Goal: Task Accomplishment & Management: Manage account settings

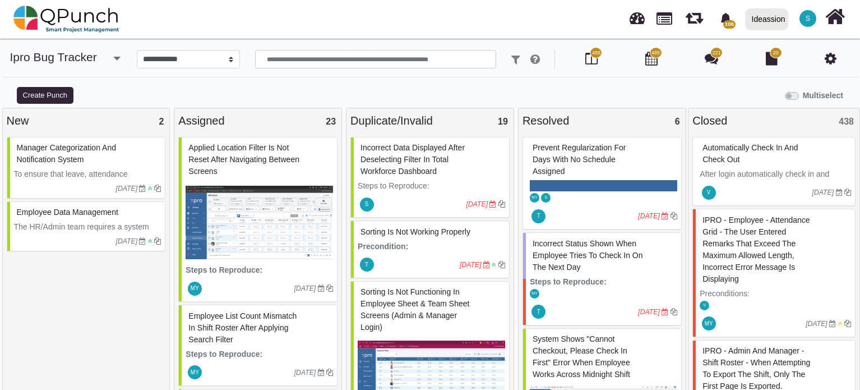
select select "****"
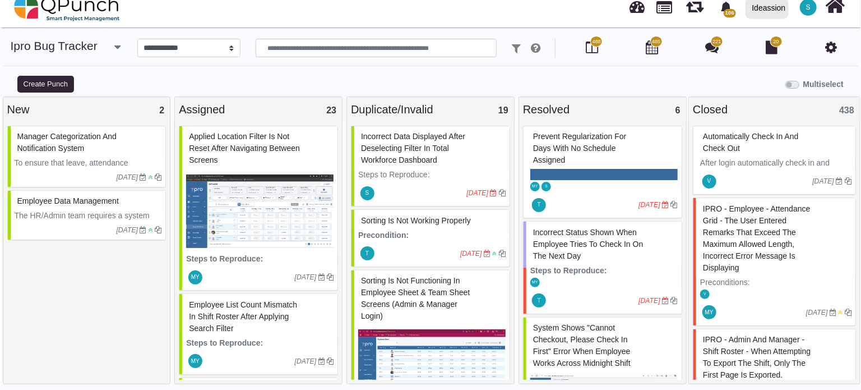
scroll to position [502, 0]
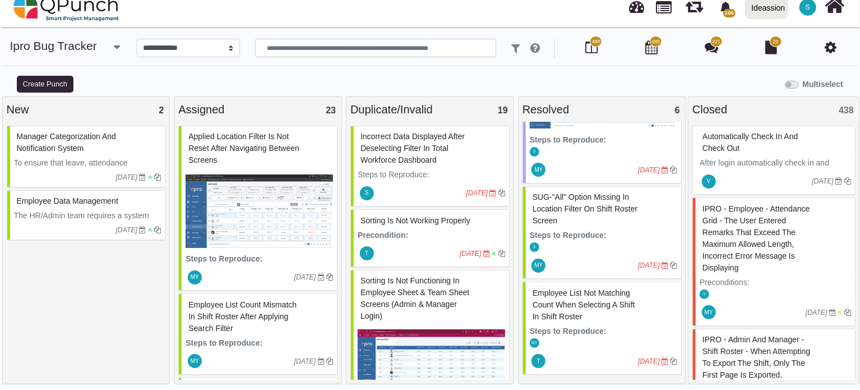
click at [558, 202] on span "SUG-"All" option missing in Location filter on Shift Roster screen" at bounding box center [585, 208] width 105 height 33
select select "***"
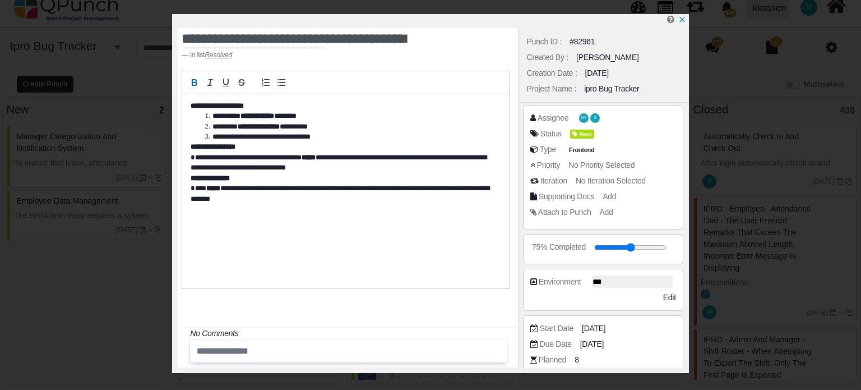
scroll to position [491, 0]
click at [586, 136] on span "New" at bounding box center [584, 135] width 24 height 10
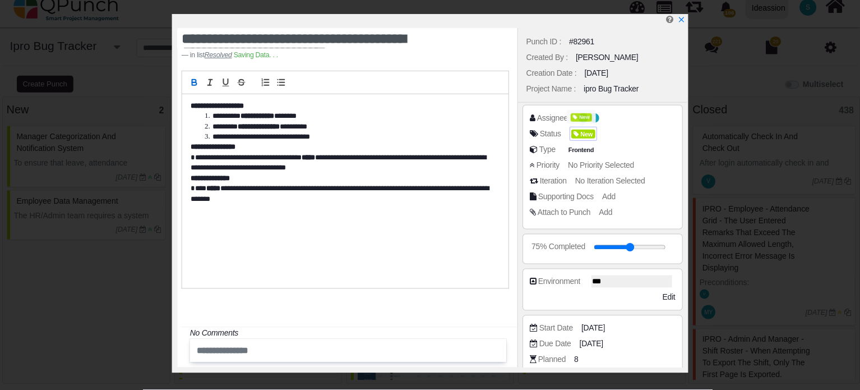
scroll to position [502, 0]
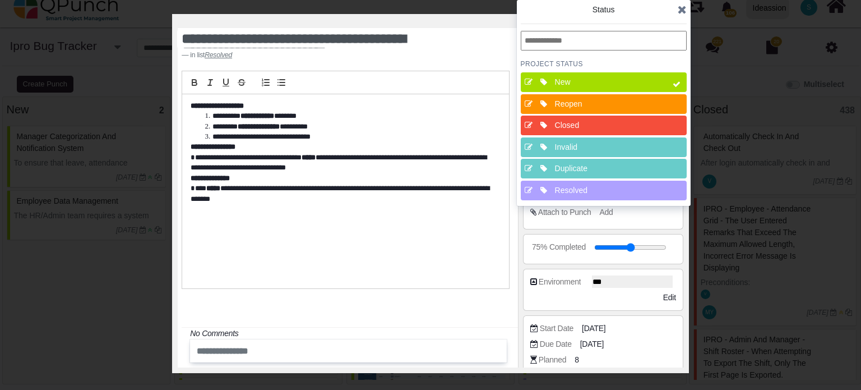
click at [588, 127] on div "Closed" at bounding box center [607, 125] width 104 height 12
click at [680, 11] on icon at bounding box center [682, 9] width 9 height 11
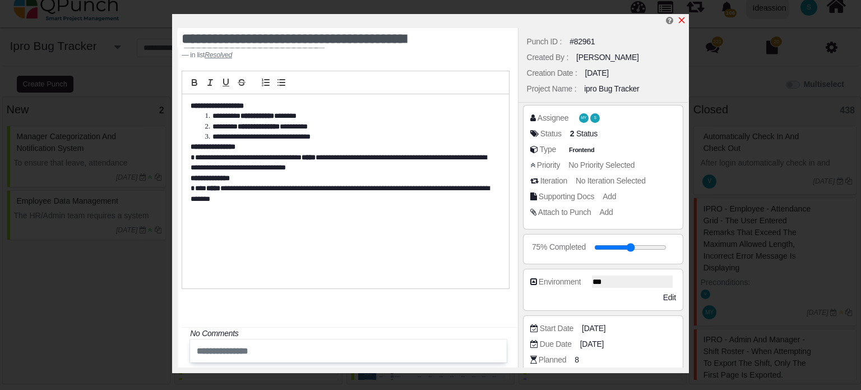
click at [681, 21] on icon "x" at bounding box center [682, 20] width 6 height 6
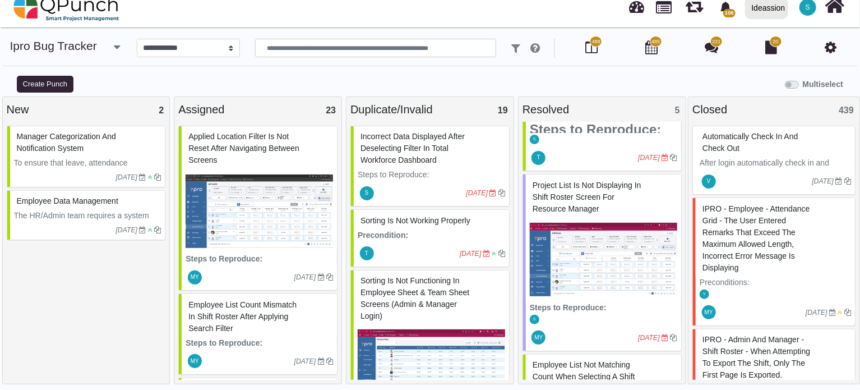
scroll to position [285, 0]
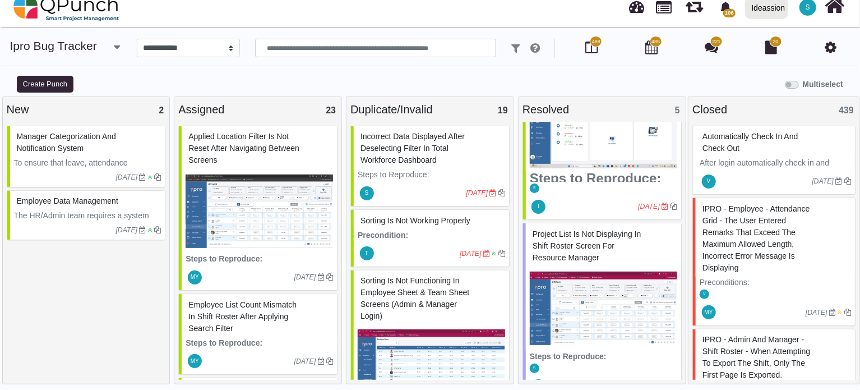
click at [558, 250] on div "Project list is not displaying in Shift Roster screen for Resource Manager" at bounding box center [603, 245] width 147 height 41
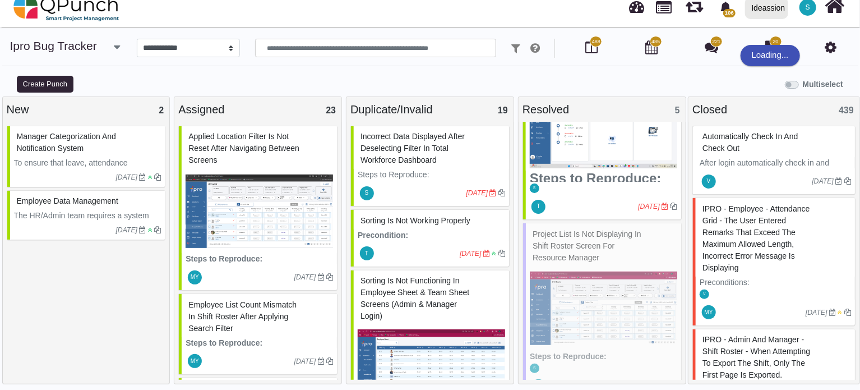
select select "***"
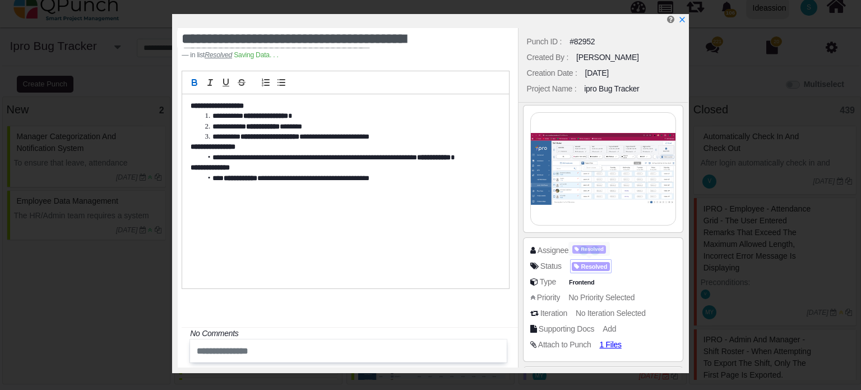
click at [600, 267] on div "Status Resolved" at bounding box center [603, 268] width 146 height 16
click at [600, 267] on span "Resolved" at bounding box center [591, 267] width 38 height 10
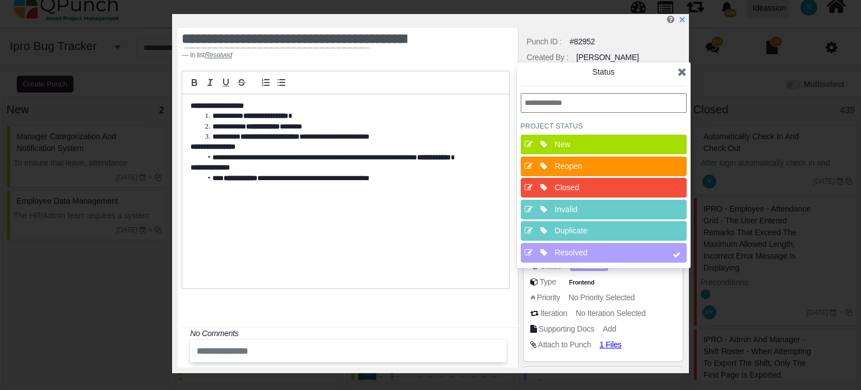
click at [588, 190] on div "Closed" at bounding box center [607, 188] width 104 height 12
click at [683, 72] on icon at bounding box center [682, 71] width 9 height 11
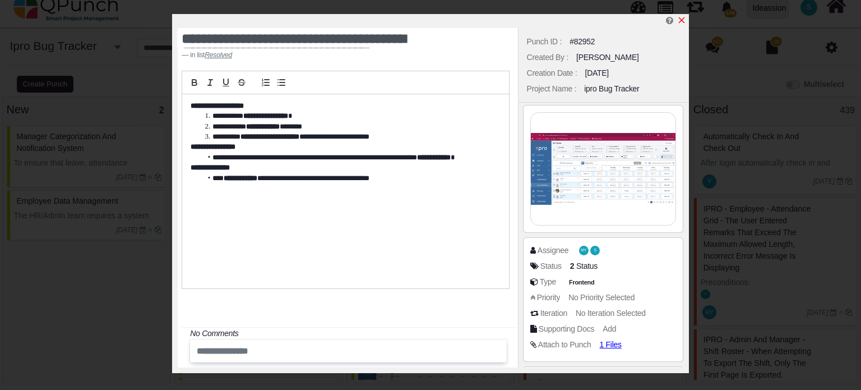
click at [681, 17] on icon "x" at bounding box center [681, 20] width 9 height 9
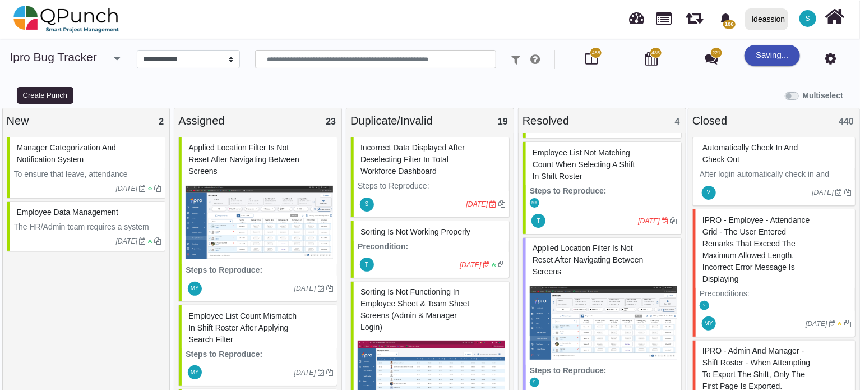
scroll to position [407, 0]
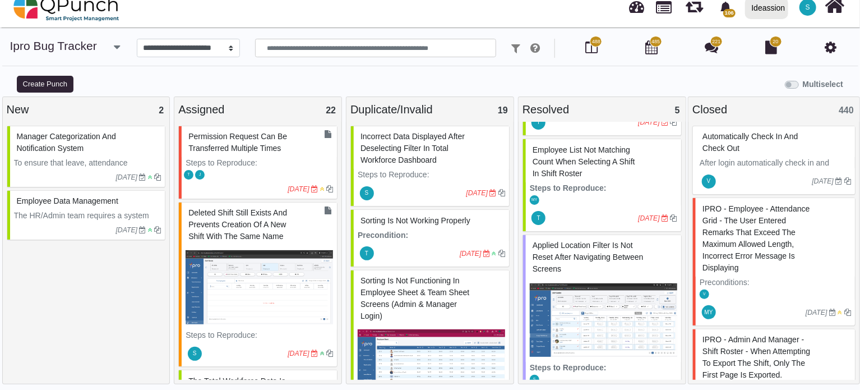
scroll to position [407, 0]
